Goal: Transaction & Acquisition: Purchase product/service

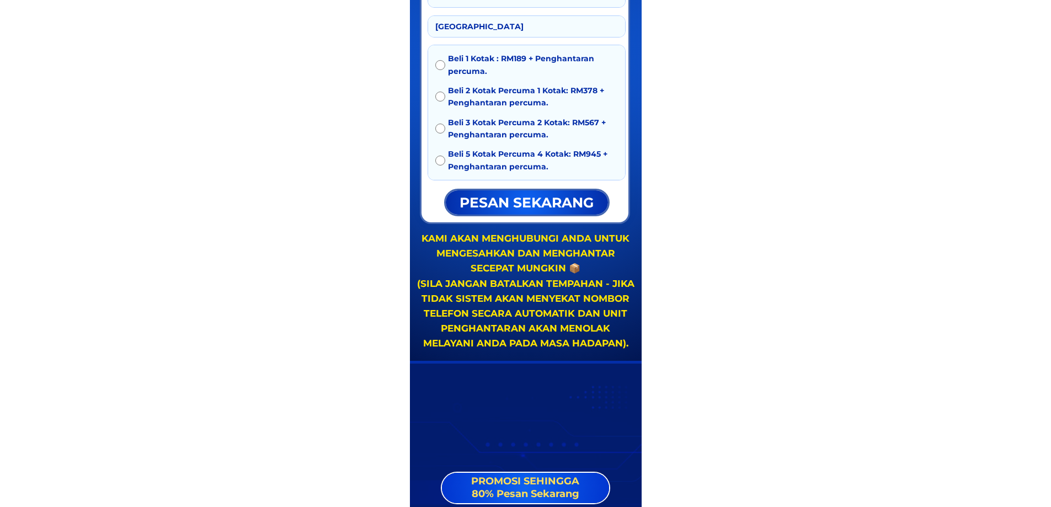
scroll to position [2114, 0]
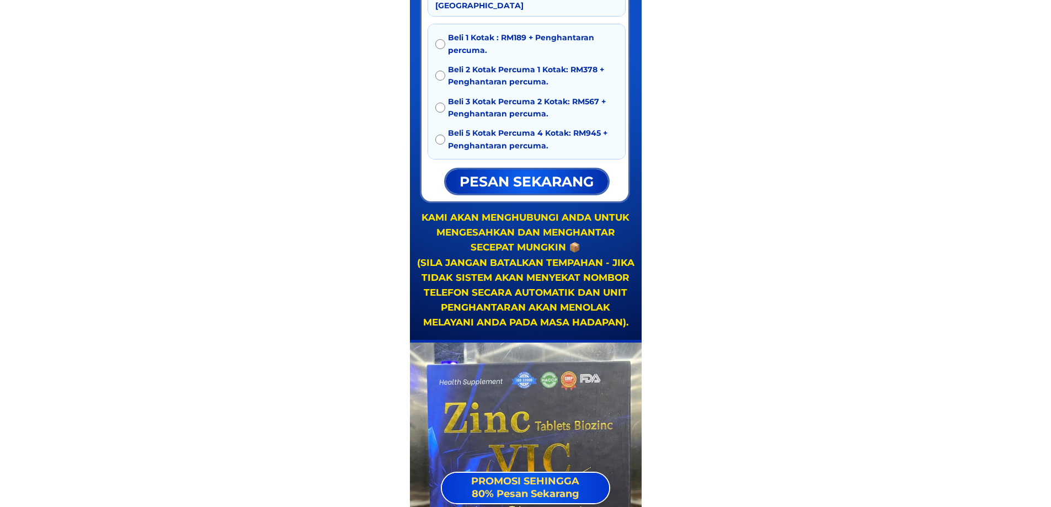
click at [456, 104] on span "Beli 3 Kotak Percuma 2 Kotak: RM567 + Penghantaran percuma." at bounding box center [533, 107] width 170 height 25
radio input "true"
click at [504, 184] on p "pesan sekarang" at bounding box center [527, 181] width 163 height 24
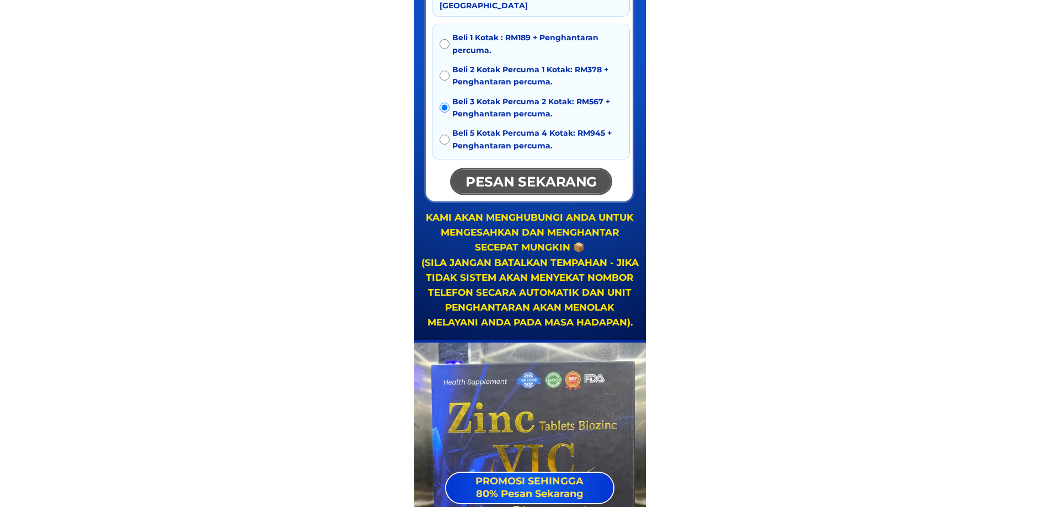
scroll to position [0, 0]
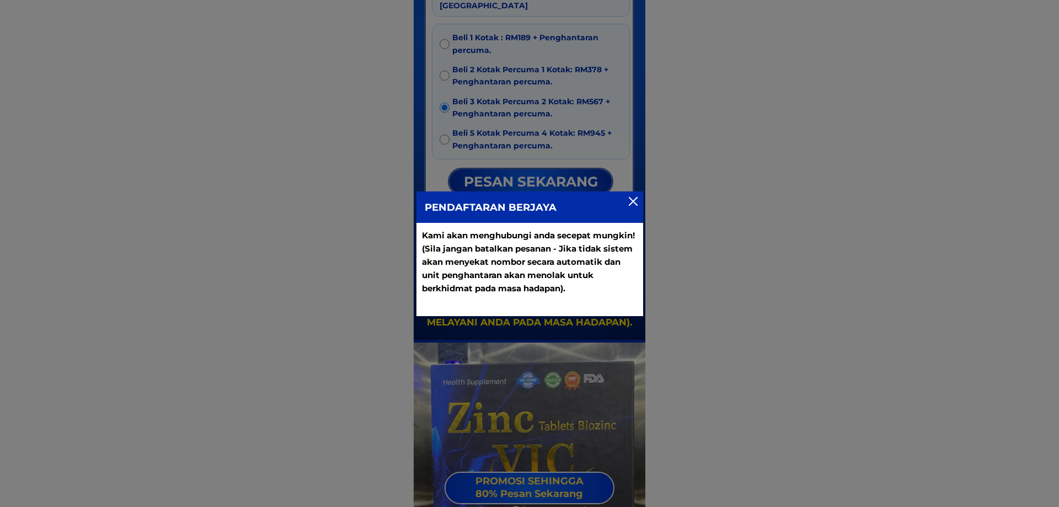
click at [634, 199] on div at bounding box center [633, 201] width 9 height 9
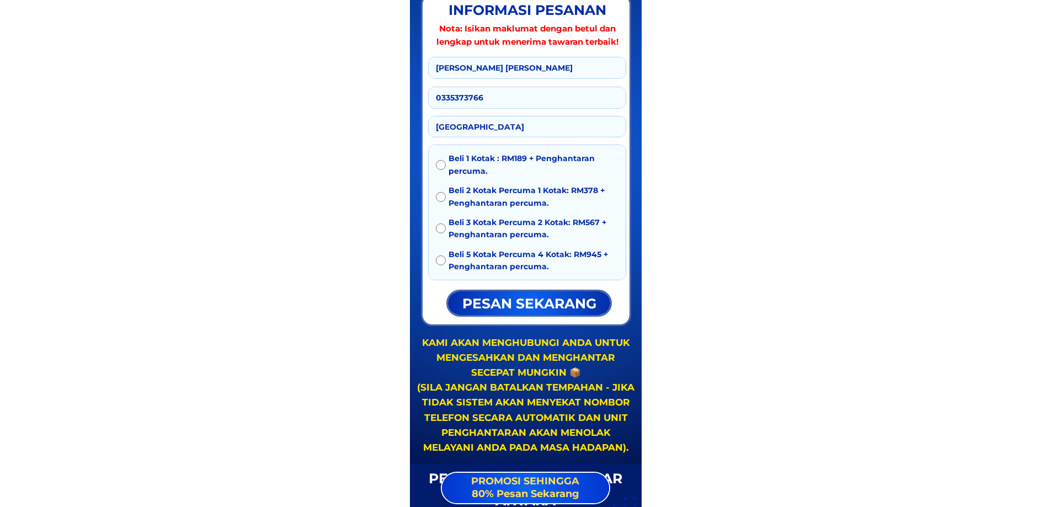
scroll to position [6159, 0]
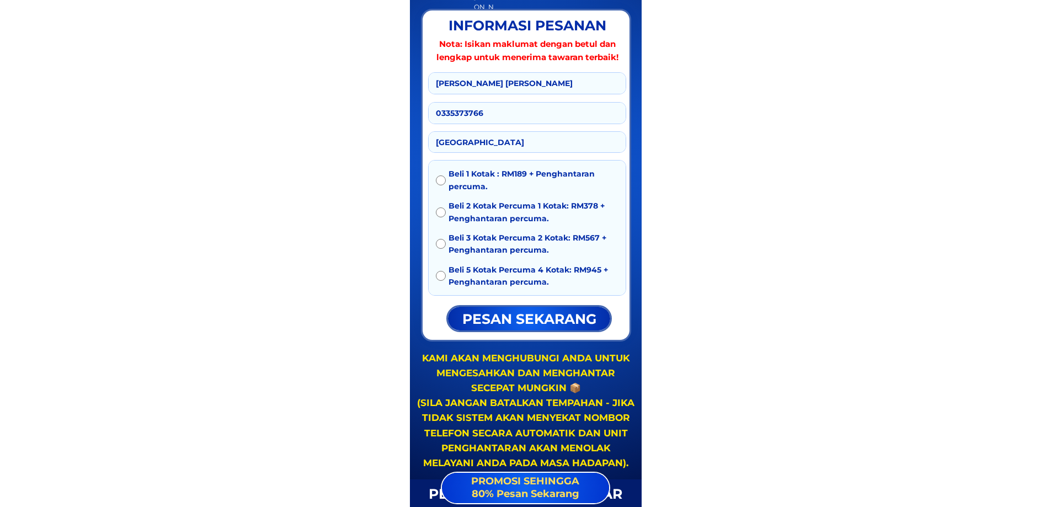
click at [511, 210] on span "Beli 2 Kotak Percuma 1 Kotak: RM378 + Penghantaran percuma." at bounding box center [533, 212] width 170 height 25
radio input "true"
click at [531, 311] on p "pesan sekarang" at bounding box center [529, 319] width 162 height 24
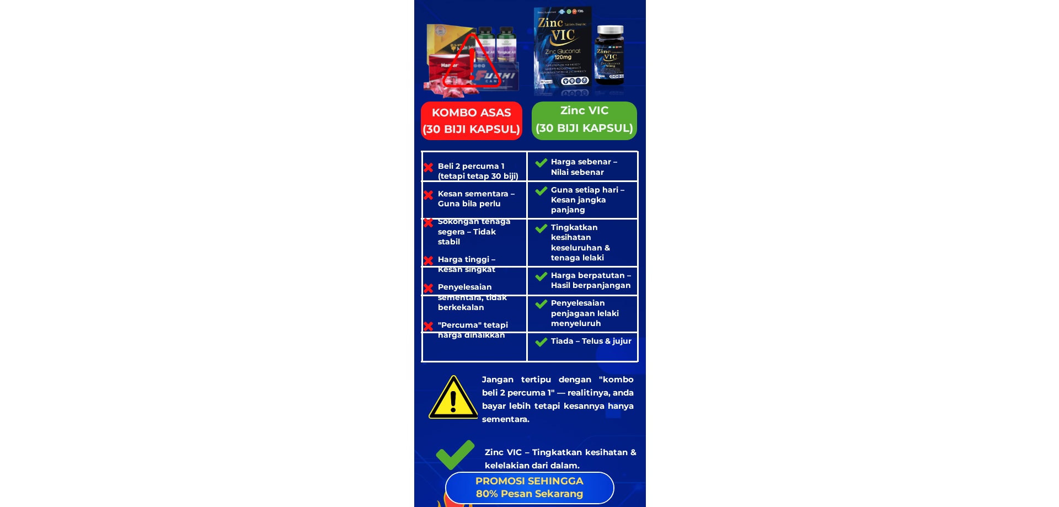
scroll to position [0, 0]
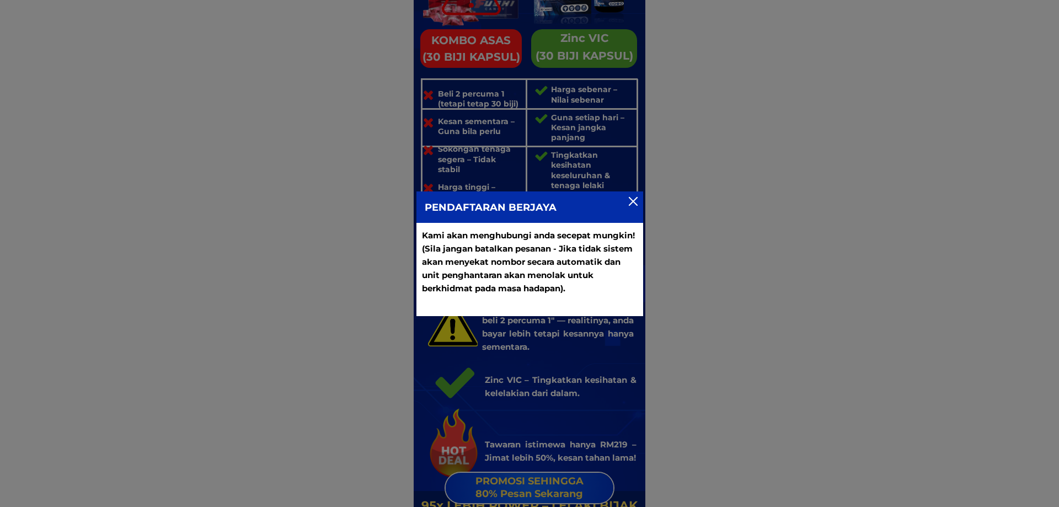
click at [629, 204] on div at bounding box center [633, 201] width 9 height 9
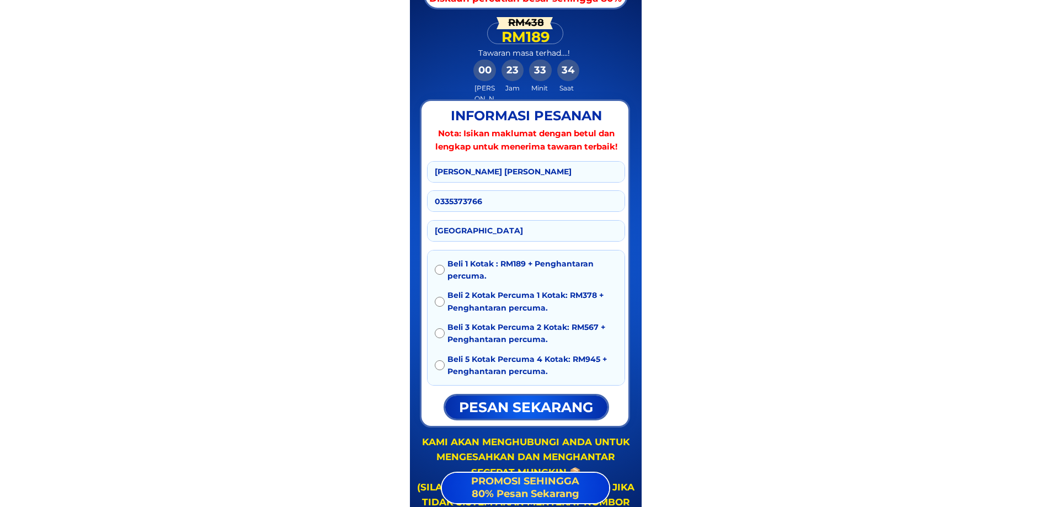
click at [441, 266] on input "radio" at bounding box center [440, 270] width 10 height 10
radio input "true"
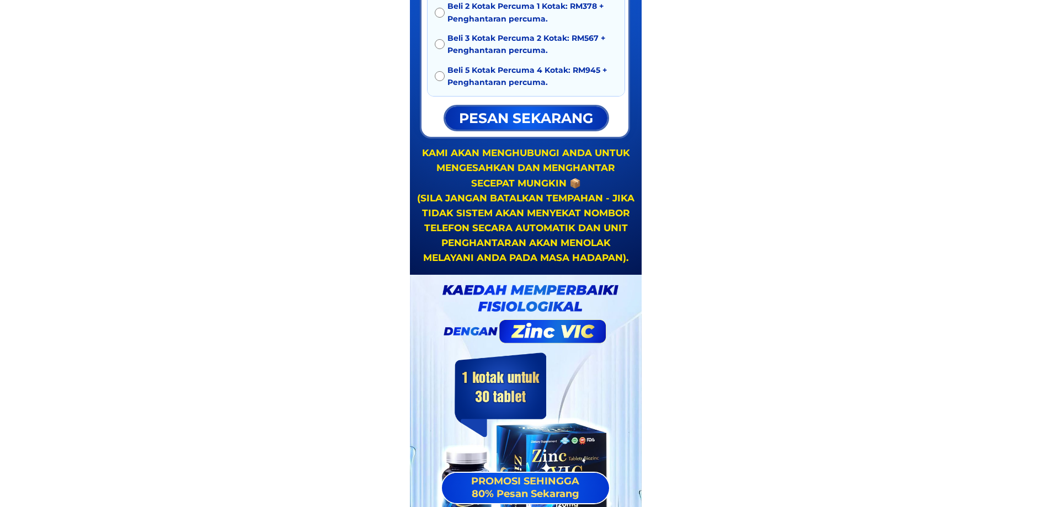
scroll to position [11489, 0]
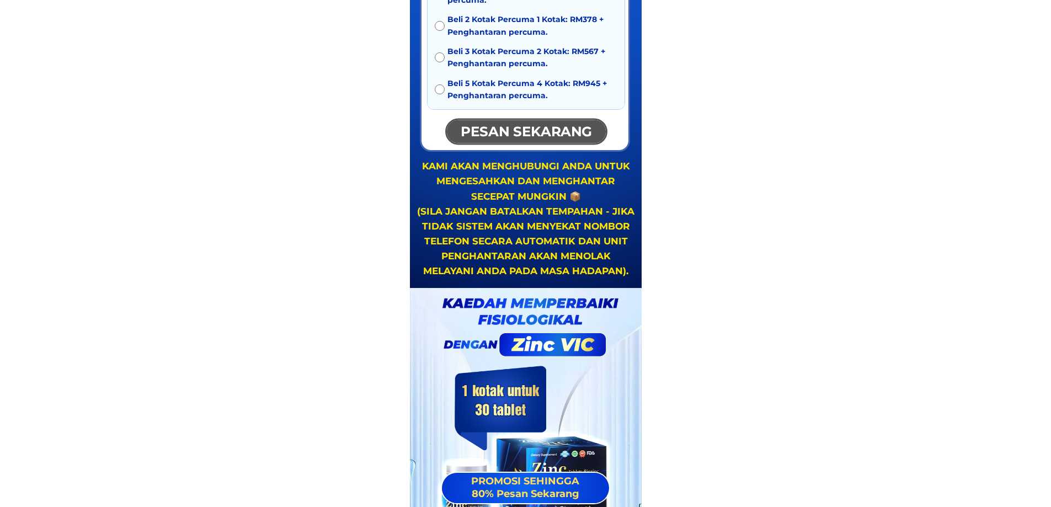
click at [567, 135] on p "pesan sekarang" at bounding box center [526, 132] width 163 height 24
